Goal: Task Accomplishment & Management: Use online tool/utility

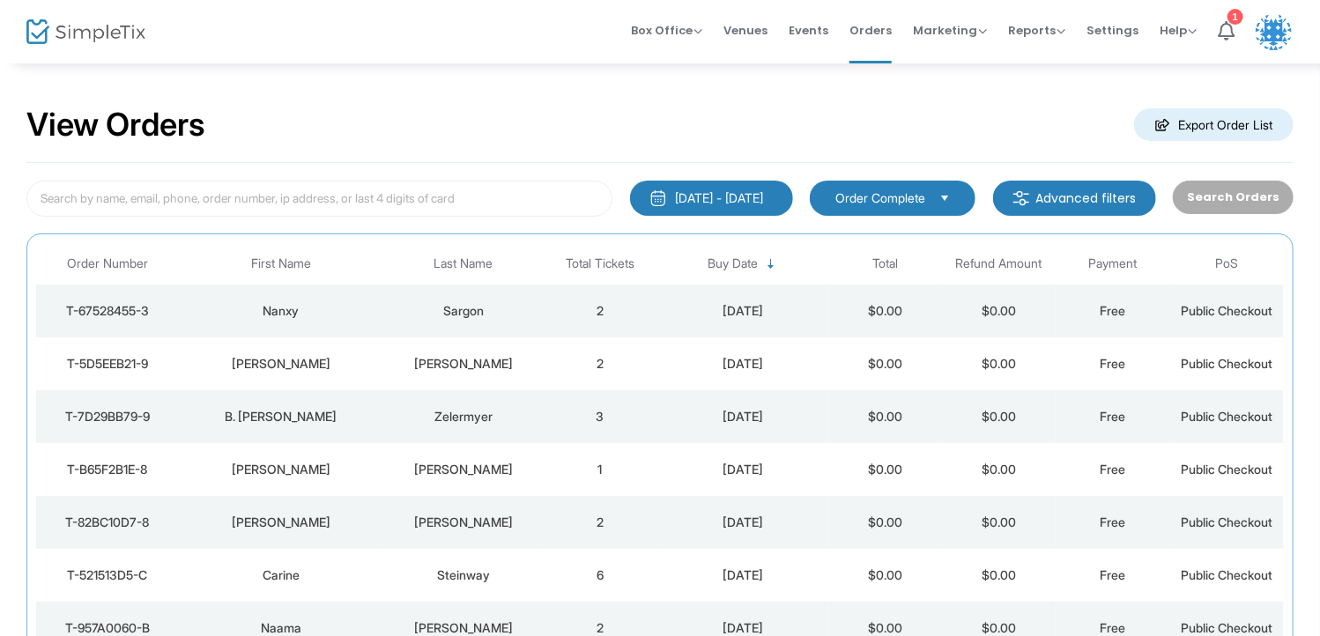
click at [634, 132] on div "View Orders Export Order List" at bounding box center [659, 125] width 1267 height 75
click at [514, 204] on input at bounding box center [319, 199] width 586 height 36
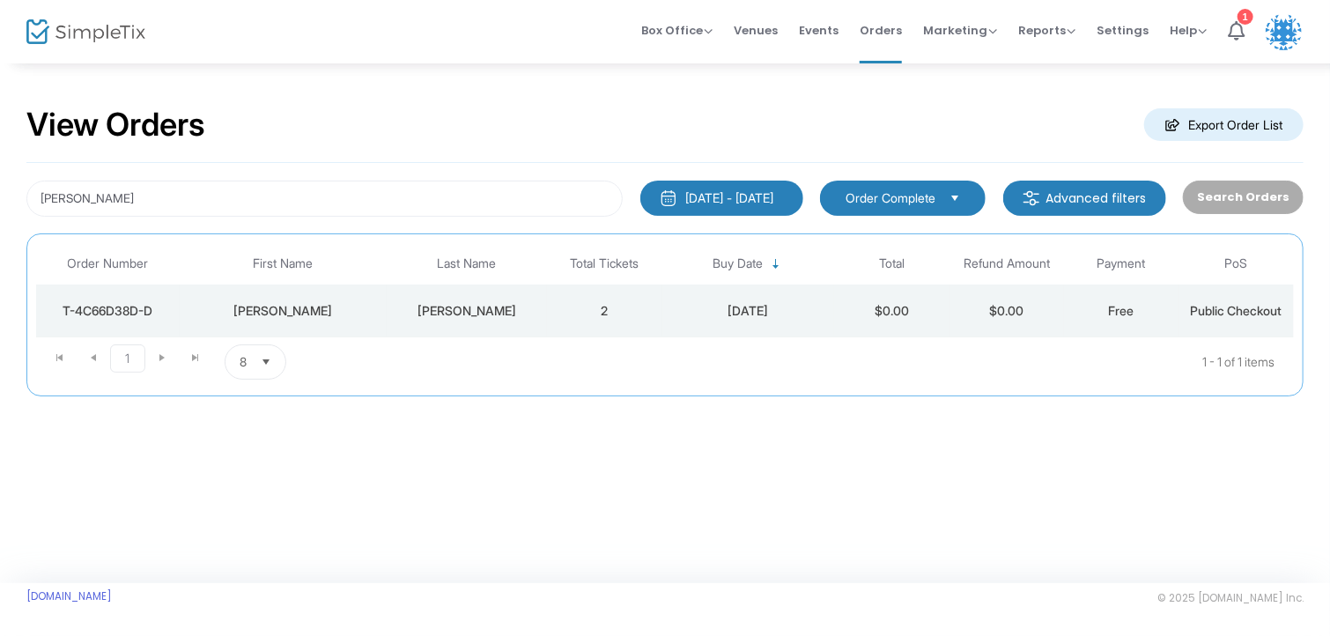
click at [444, 315] on div "[PERSON_NAME]" at bounding box center [467, 311] width 152 height 18
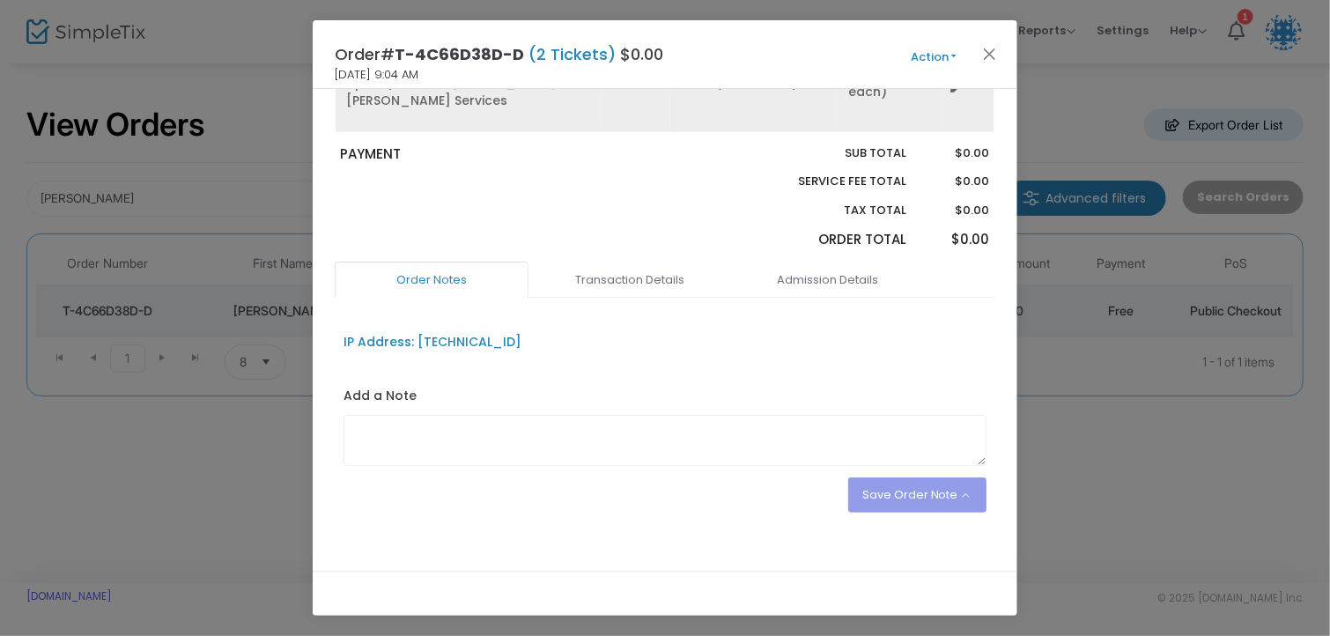
scroll to position [240, 0]
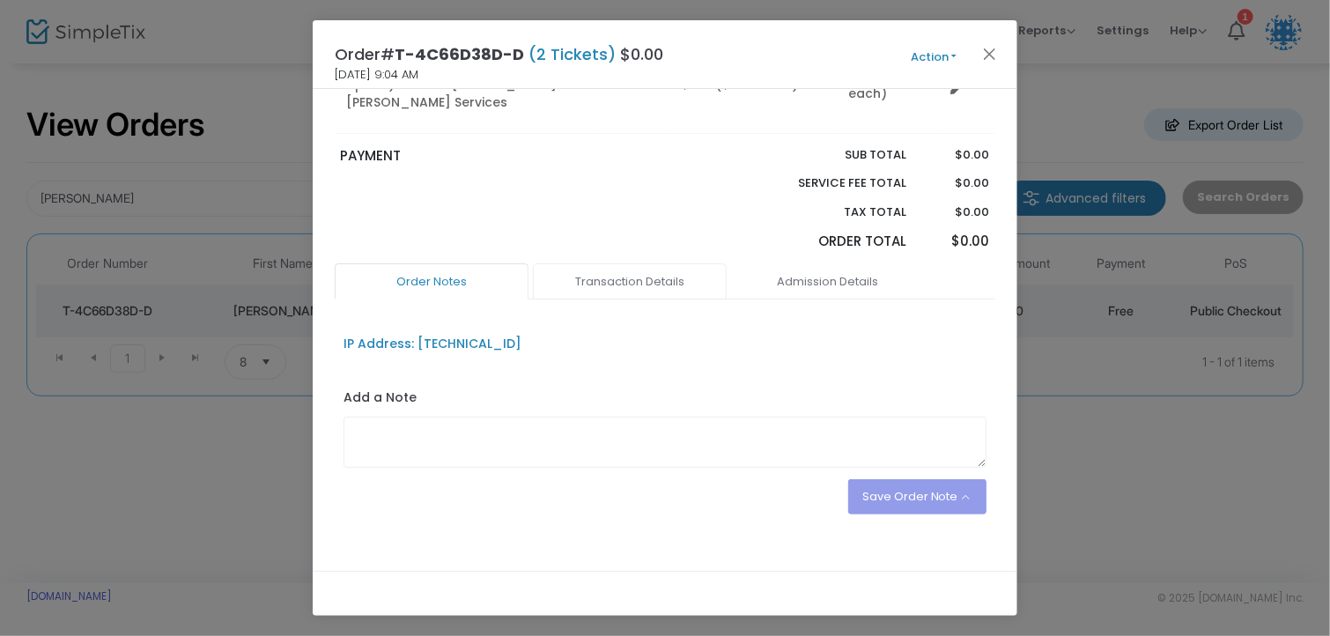
click at [607, 263] on link "Transaction Details" at bounding box center [630, 281] width 194 height 37
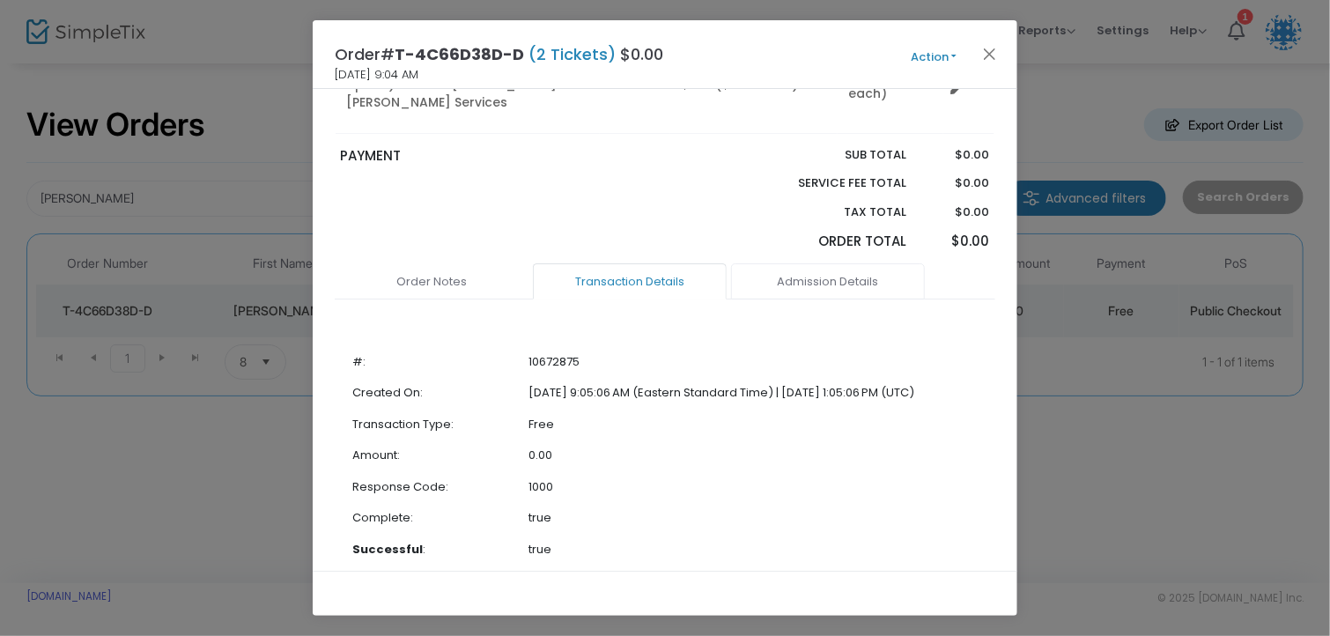
click at [786, 263] on link "Admission Details" at bounding box center [828, 281] width 194 height 37
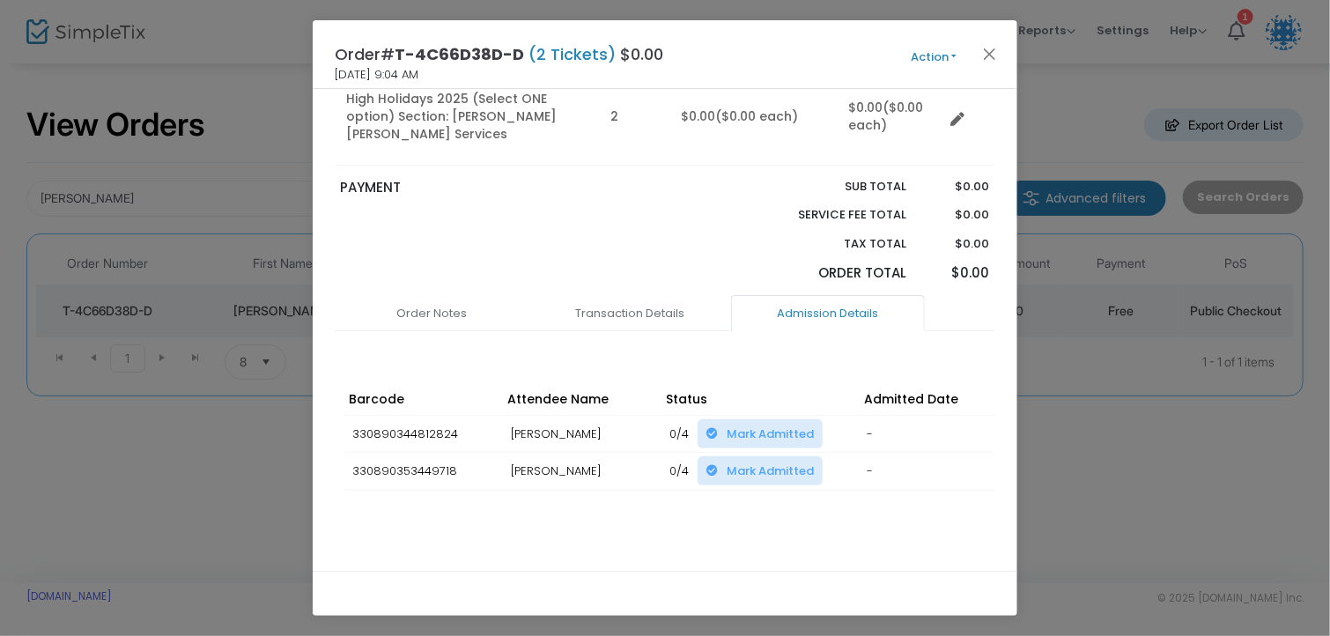
click at [768, 426] on span "Mark Admitted" at bounding box center [770, 434] width 87 height 17
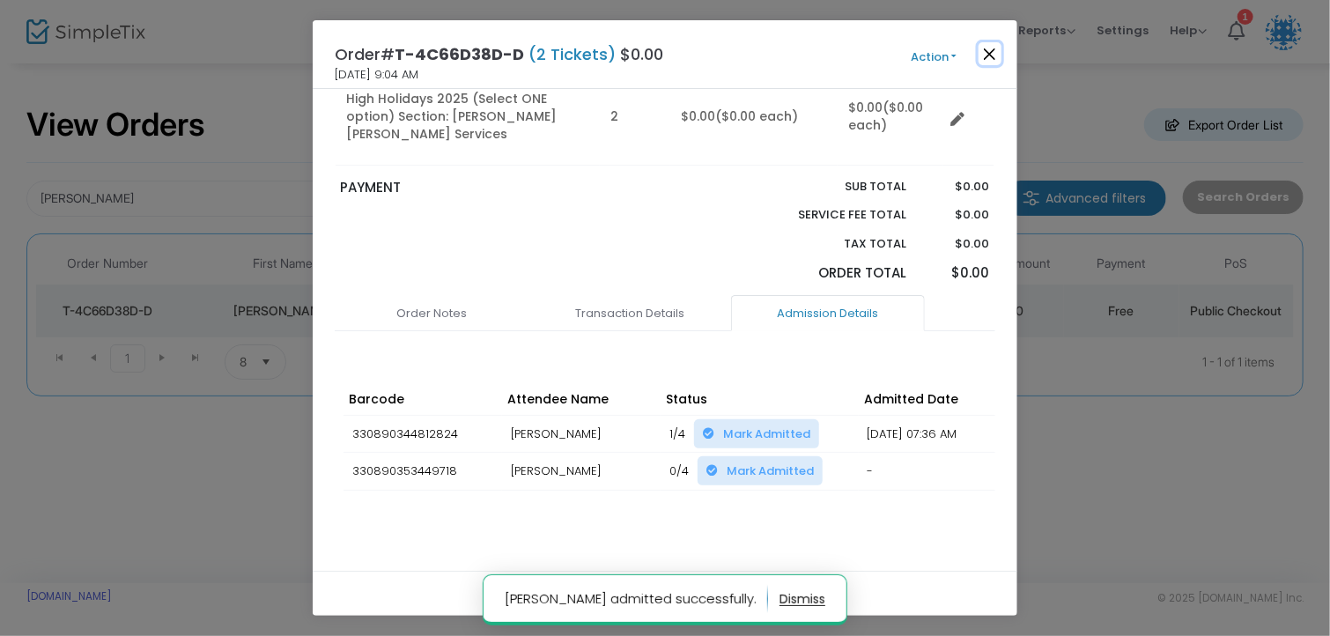
click at [994, 60] on button "Close" at bounding box center [990, 53] width 23 height 23
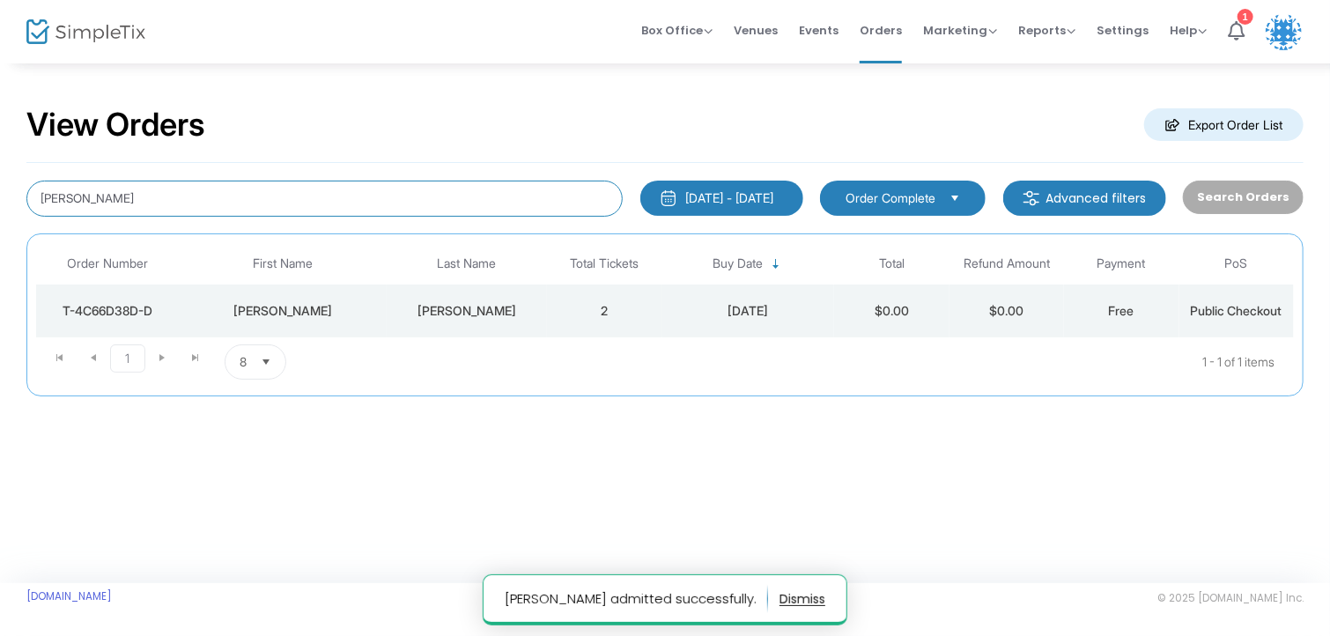
click at [152, 200] on input "[PERSON_NAME]" at bounding box center [324, 199] width 596 height 36
type input "s"
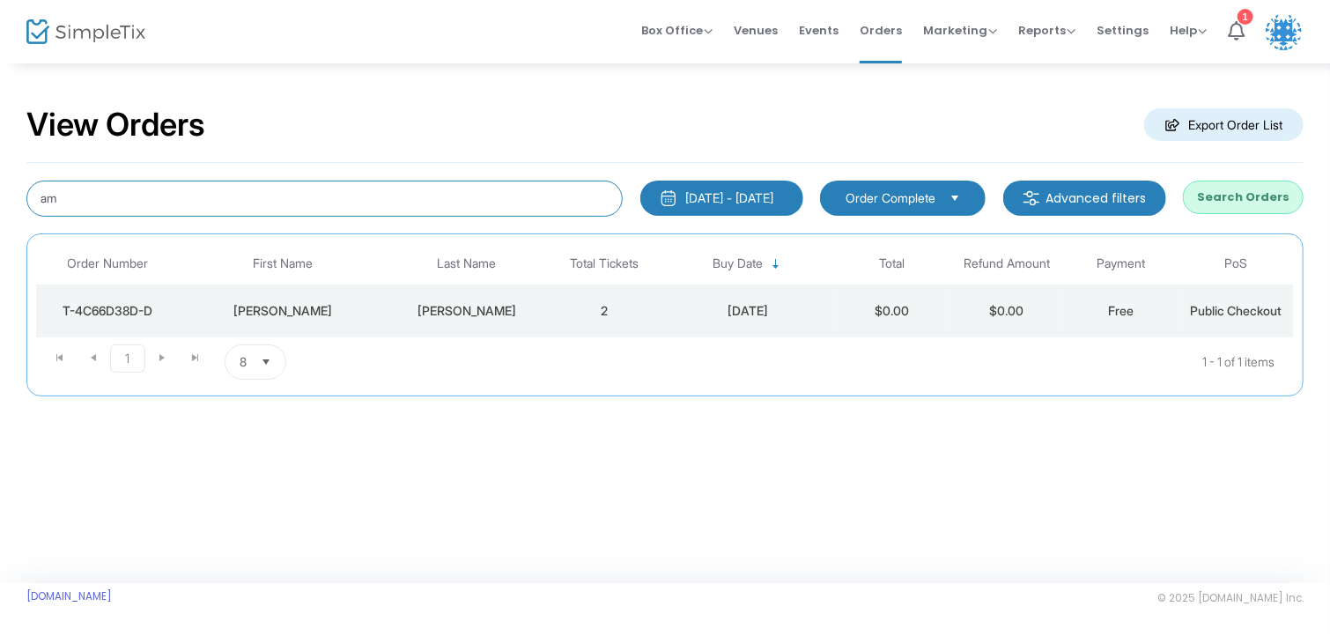
type input "a"
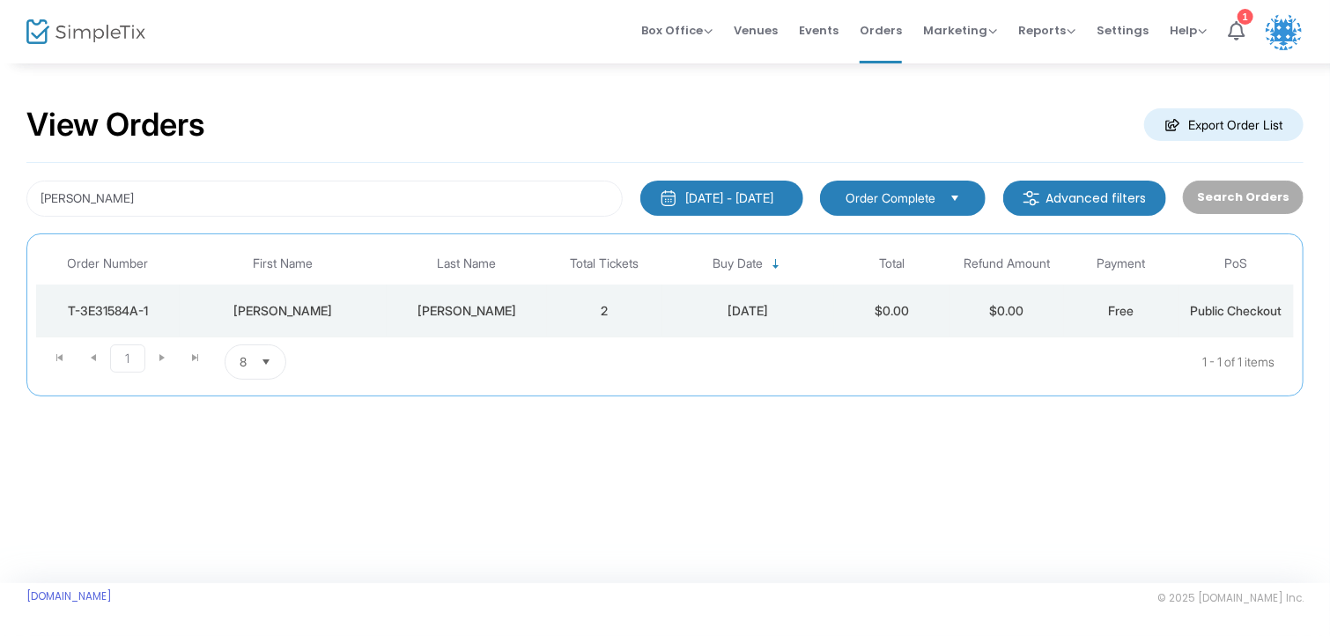
click at [385, 322] on td "[PERSON_NAME]" at bounding box center [283, 311] width 207 height 53
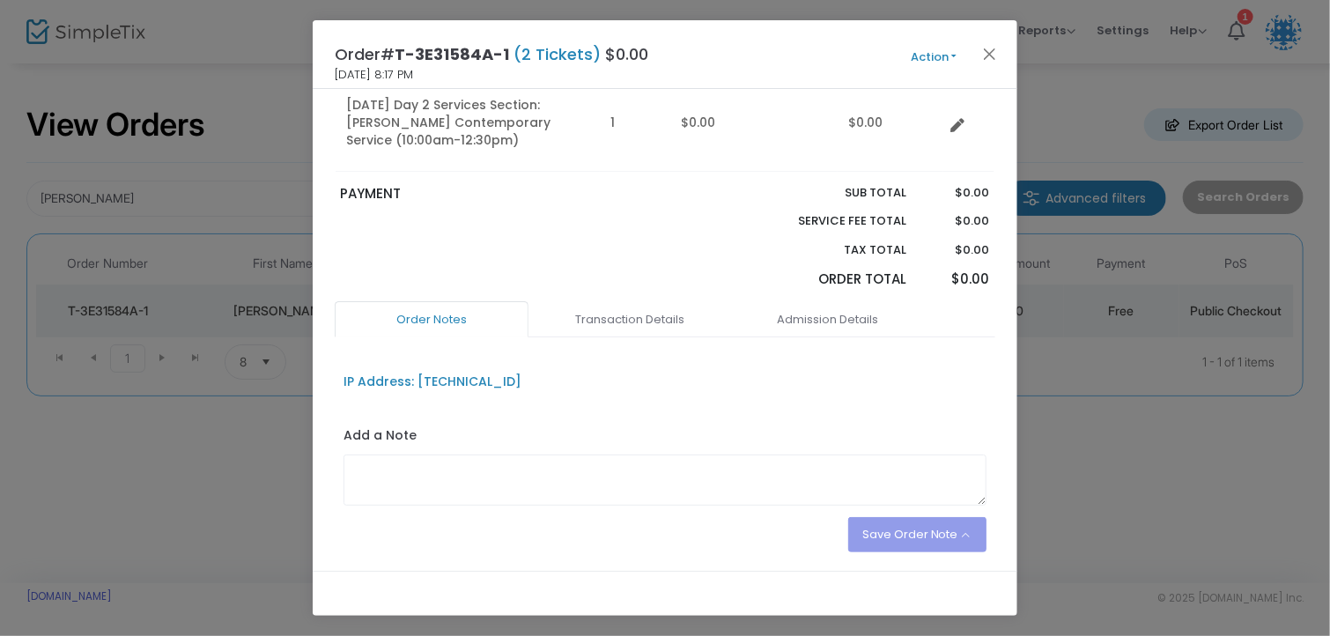
scroll to position [339, 0]
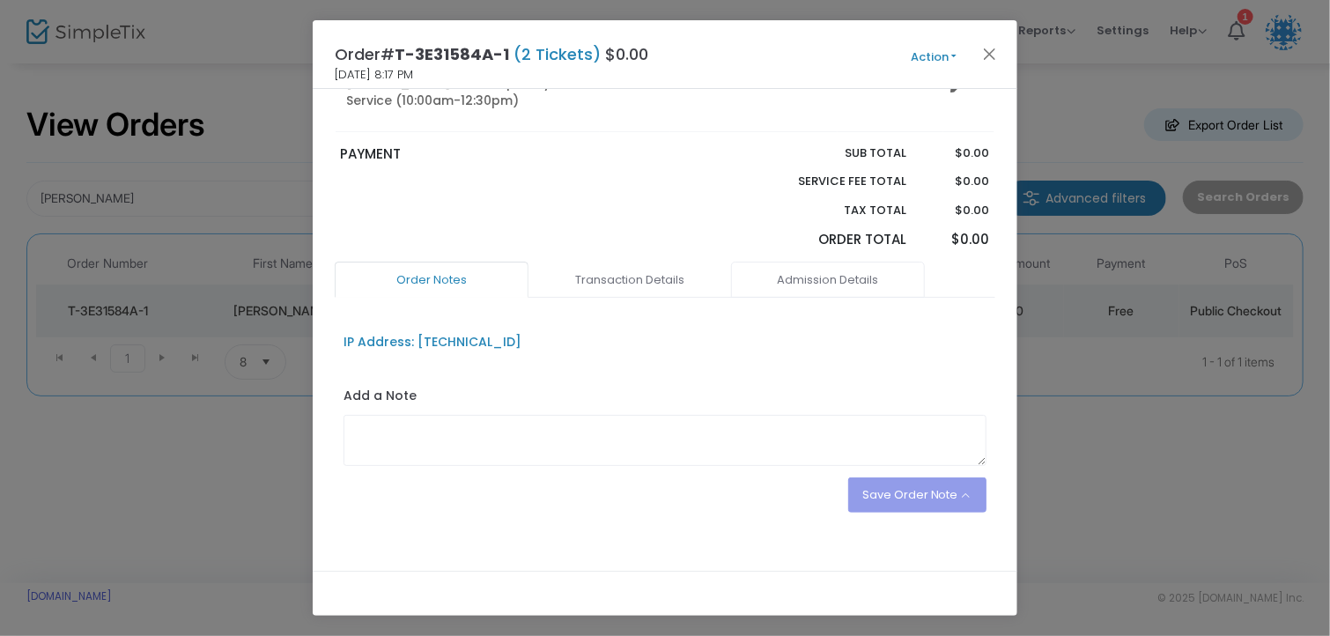
click at [828, 262] on link "Admission Details" at bounding box center [828, 280] width 194 height 37
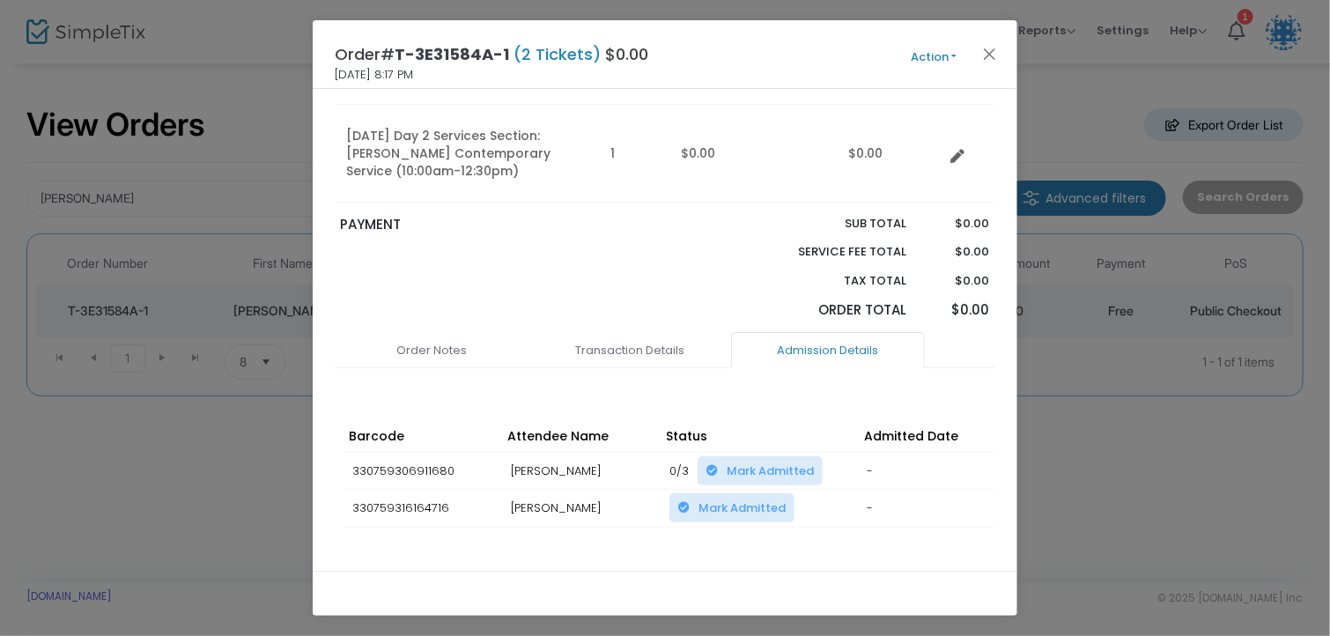
scroll to position [248, 0]
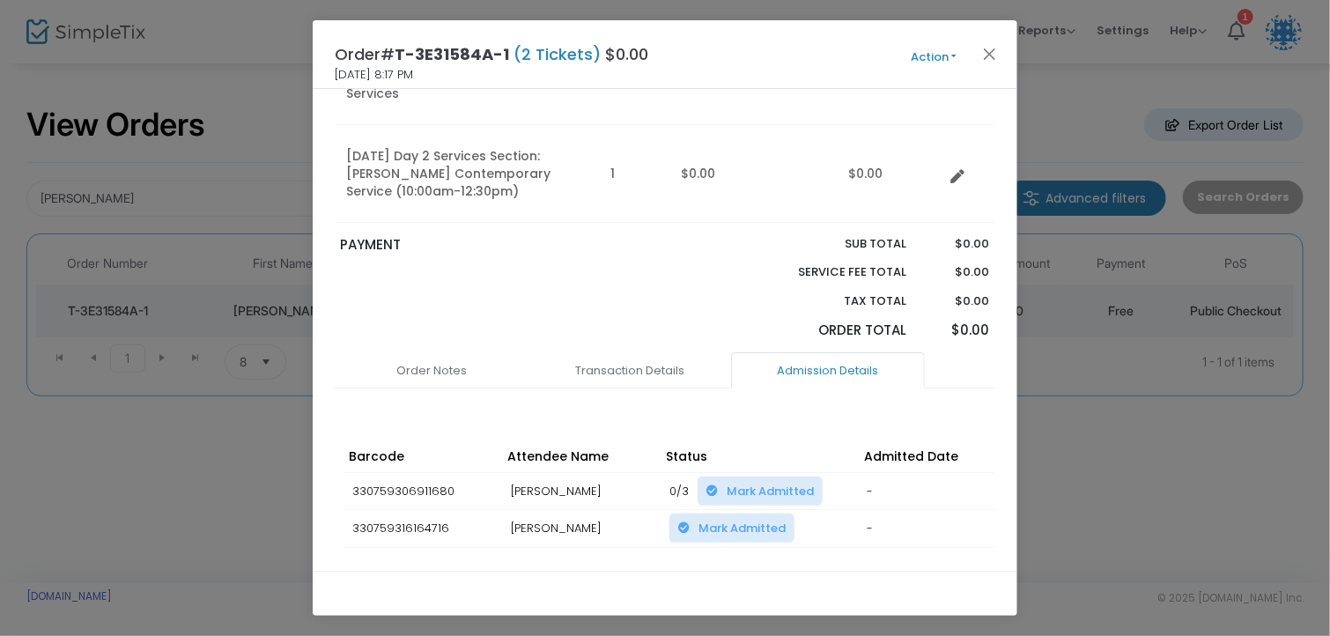
click at [767, 483] on span "Mark Admitted" at bounding box center [770, 491] width 87 height 17
click at [997, 61] on button "Close" at bounding box center [990, 53] width 23 height 23
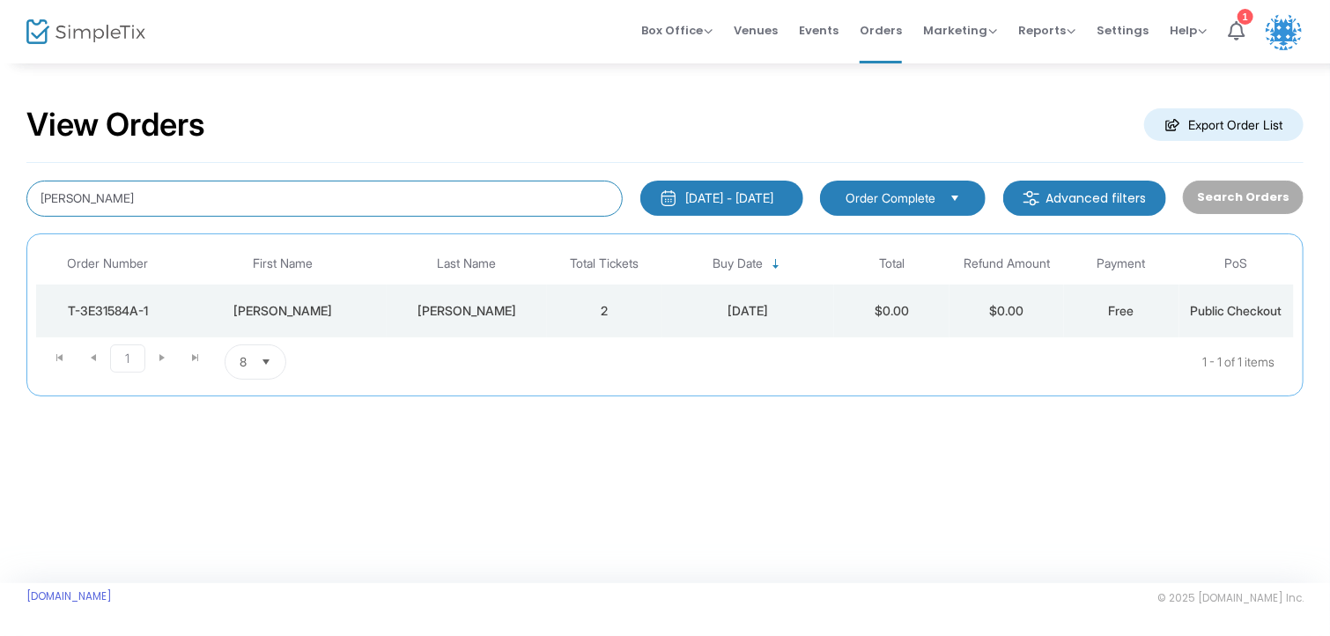
click at [405, 190] on input "[PERSON_NAME]" at bounding box center [324, 199] width 596 height 36
type input "a"
click at [404, 318] on div "[PERSON_NAME]" at bounding box center [467, 311] width 152 height 18
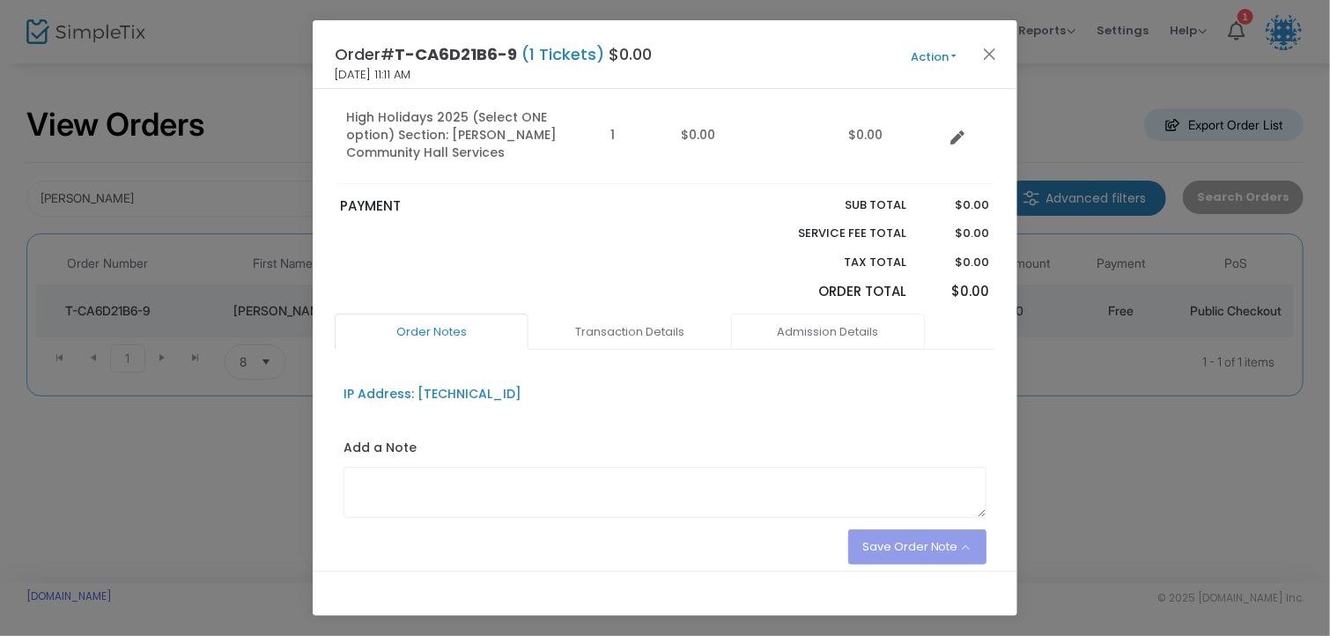
click at [811, 324] on link "Admission Details" at bounding box center [828, 332] width 194 height 37
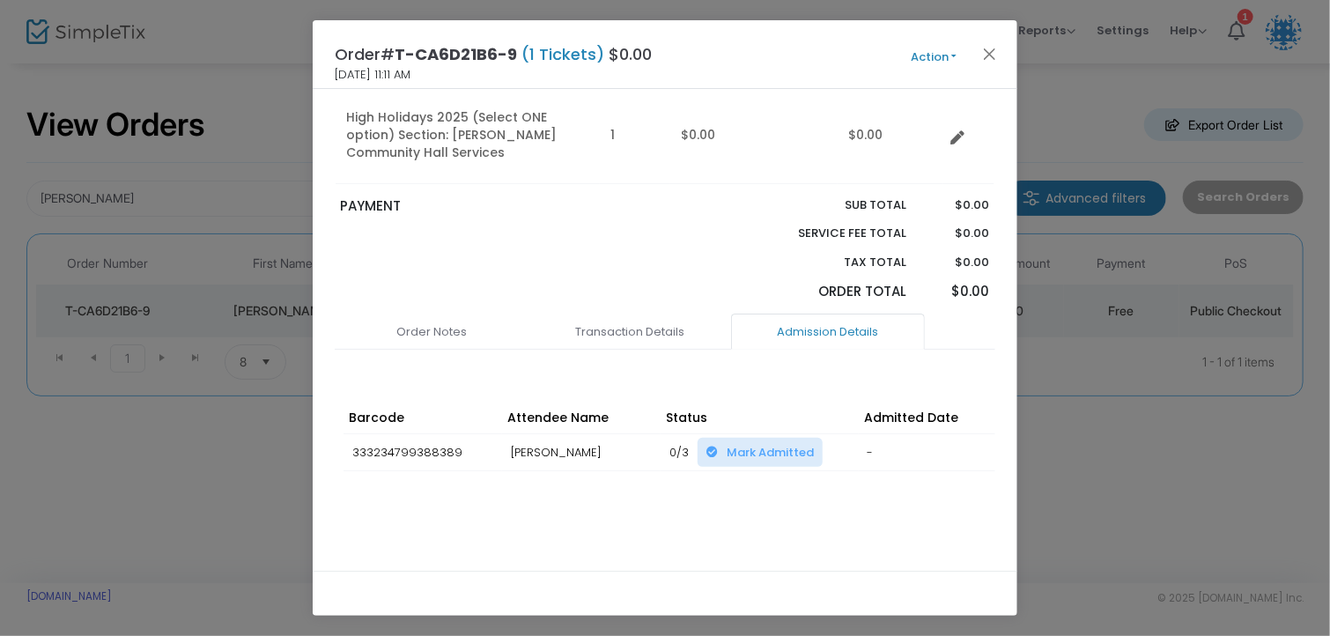
scroll to position [189, 0]
click at [997, 57] on button "Close" at bounding box center [990, 53] width 23 height 23
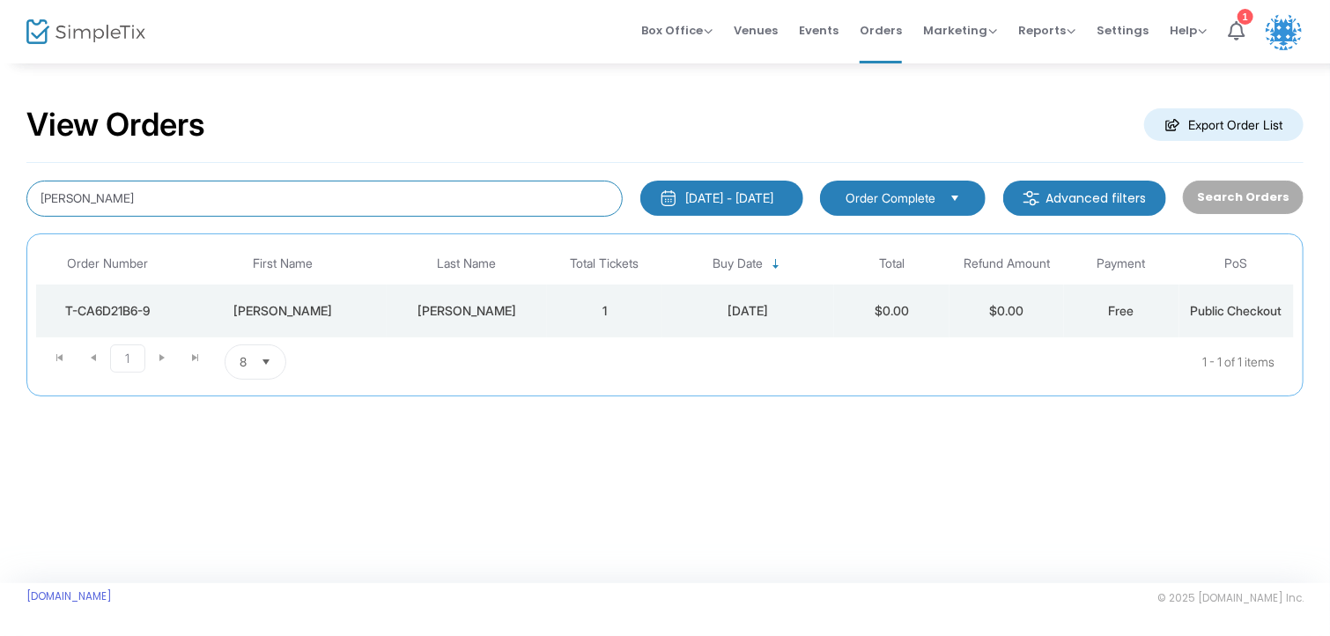
click at [205, 196] on input "[PERSON_NAME]" at bounding box center [324, 199] width 596 height 36
type input "sable"
